Goal: Use online tool/utility

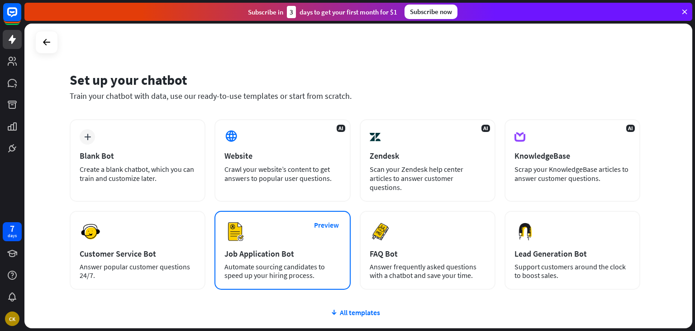
click at [240, 229] on img at bounding box center [236, 232] width 22 height 22
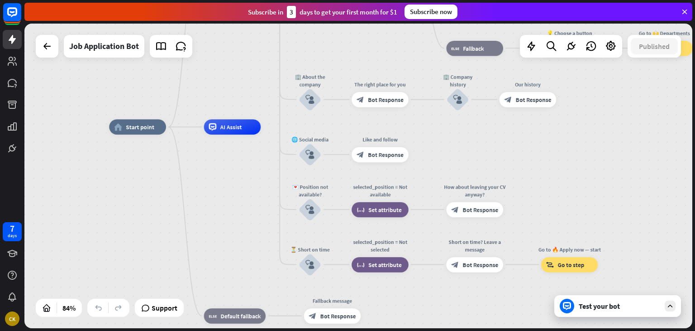
drag, startPoint x: 609, startPoint y: 305, endPoint x: 656, endPoint y: 305, distance: 47.1
click at [656, 305] on div "Test your bot" at bounding box center [620, 305] width 82 height 9
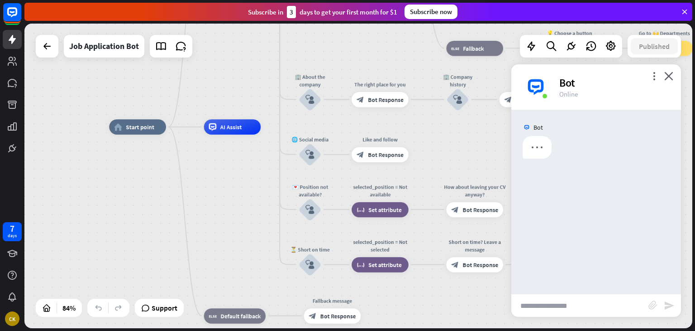
click at [656, 305] on icon "block_attachment" at bounding box center [653, 304] width 9 height 9
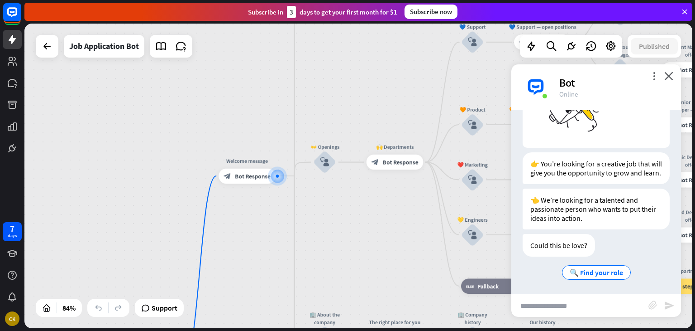
scroll to position [113, 0]
click at [255, 173] on span "Bot Response" at bounding box center [253, 176] width 36 height 8
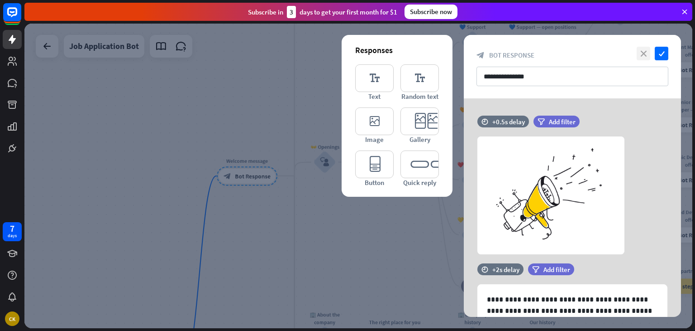
click at [646, 53] on icon "close" at bounding box center [644, 54] width 14 height 14
